Goal: Information Seeking & Learning: Learn about a topic

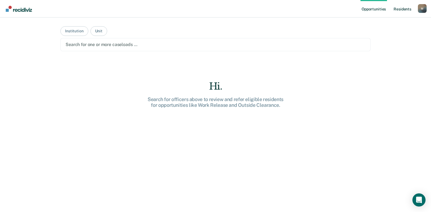
click at [399, 10] on link "Resident s" at bounding box center [402, 8] width 20 height 17
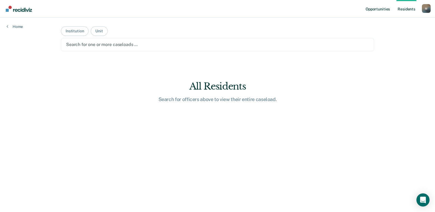
click at [381, 2] on link "Opportunities" at bounding box center [378, 8] width 27 height 17
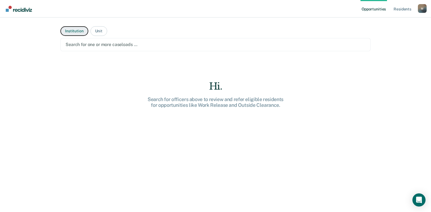
click at [77, 30] on button "Institution" at bounding box center [74, 31] width 28 height 10
click at [71, 31] on button "Institution" at bounding box center [74, 31] width 28 height 10
click at [75, 34] on button "Institution" at bounding box center [74, 31] width 28 height 10
click at [98, 33] on button "Unit" at bounding box center [98, 31] width 17 height 10
click at [213, 104] on div "Search for units above to review and refer eligible residents for opportunities…" at bounding box center [215, 102] width 175 height 12
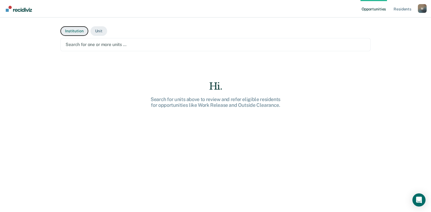
click at [69, 33] on button "Institution" at bounding box center [74, 31] width 28 height 10
click at [142, 45] on div at bounding box center [216, 44] width 300 height 6
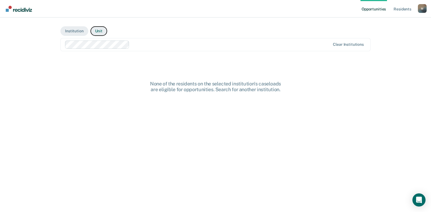
click at [95, 28] on button "Unit" at bounding box center [98, 31] width 17 height 10
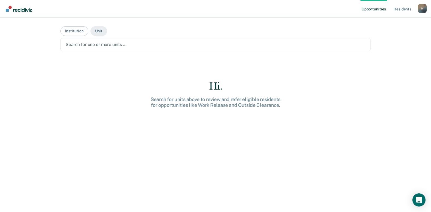
click at [96, 45] on div at bounding box center [216, 44] width 300 height 6
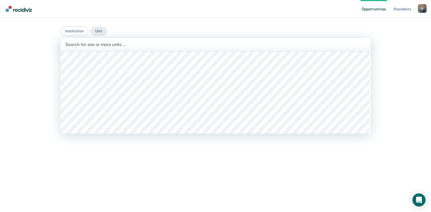
scroll to position [191, 0]
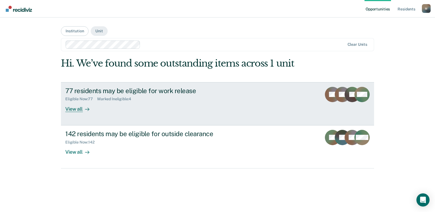
click at [111, 88] on div "77 residents may be eligible for work release" at bounding box center [161, 91] width 192 height 8
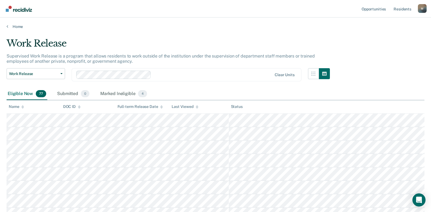
click at [234, 107] on div "Status" at bounding box center [237, 106] width 12 height 5
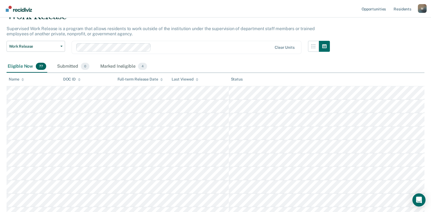
click at [122, 59] on div "Work Release Work Release Outside Clearance Clear units" at bounding box center [168, 51] width 323 height 20
click at [122, 64] on div "Marked Ineligible 4" at bounding box center [123, 66] width 49 height 12
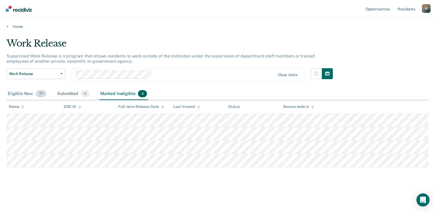
click at [32, 90] on div "Eligible Now 77" at bounding box center [27, 94] width 41 height 12
